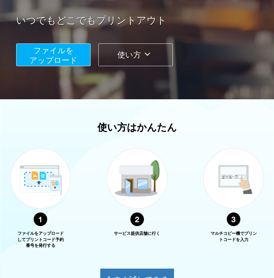
scroll to position [94, 0]
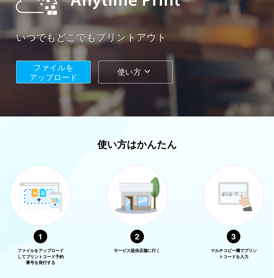
click at [76, 75] on span "ファイルを ​​アップロード" at bounding box center [53, 72] width 48 height 18
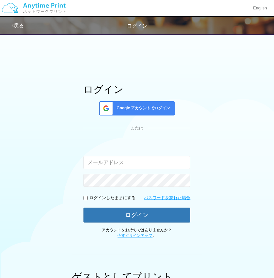
click at [126, 104] on div "Google アカウントでログイン" at bounding box center [137, 108] width 76 height 14
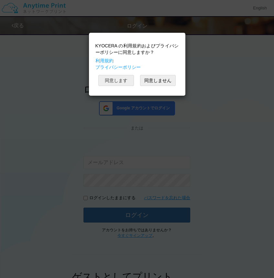
click at [124, 83] on button "同意します" at bounding box center [116, 80] width 36 height 11
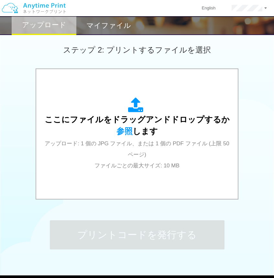
scroll to position [190, 0]
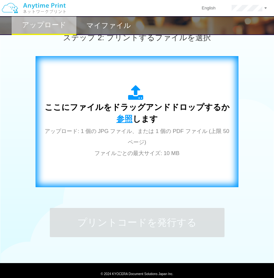
click at [125, 119] on span "参照" at bounding box center [125, 118] width 16 height 9
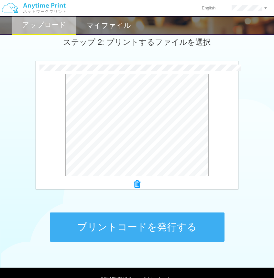
scroll to position [215, 0]
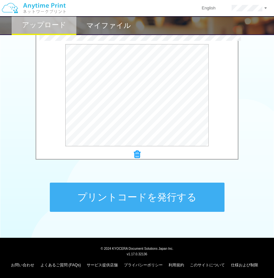
click at [108, 207] on button "プリントコードを発行する" at bounding box center [137, 196] width 175 height 29
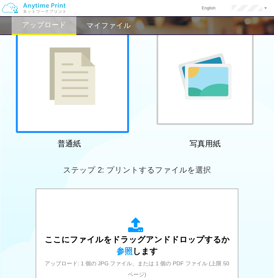
scroll to position [0, 0]
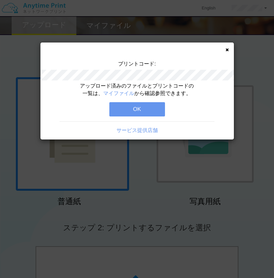
click at [169, 198] on div "プリントコード: アップロード済みのファイルとプリントコードの一覧は、 マイファイル から確認参照できます。 OK サービス提供店舗" at bounding box center [137, 139] width 274 height 278
click at [146, 112] on button "OK" at bounding box center [137, 109] width 56 height 14
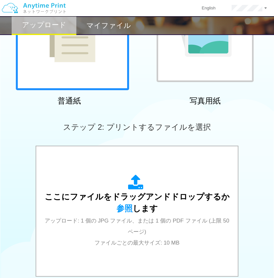
scroll to position [119, 0]
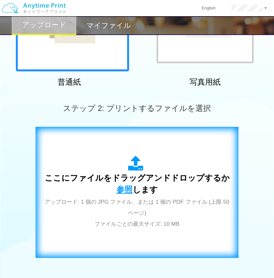
click at [125, 190] on span "参照" at bounding box center [125, 189] width 16 height 9
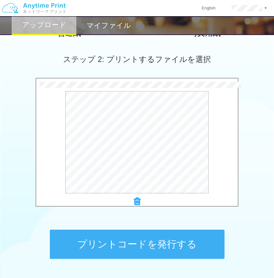
scroll to position [215, 0]
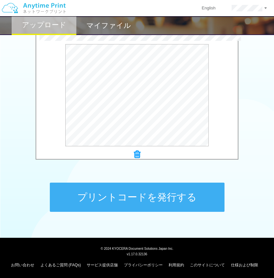
click at [157, 198] on button "プリントコードを発行する" at bounding box center [137, 196] width 175 height 29
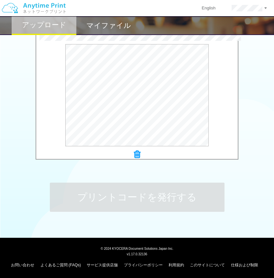
scroll to position [0, 0]
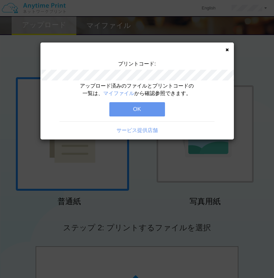
click at [229, 49] on div "プリントコード: アップロード済みのファイルとプリントコードの一覧は、 マイファイル から確認参照できます。 OK サービス提供店舗" at bounding box center [137, 90] width 194 height 97
click at [226, 48] on icon at bounding box center [227, 50] width 3 height 4
